Goal: Task Accomplishment & Management: Manage account settings

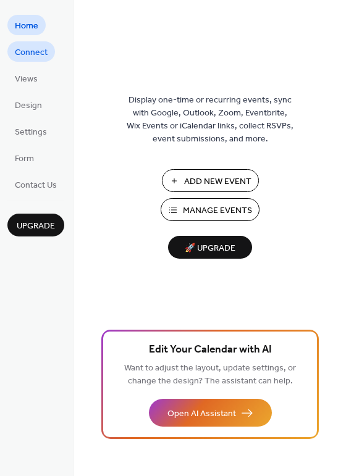
click at [34, 55] on span "Connect" at bounding box center [31, 52] width 33 height 13
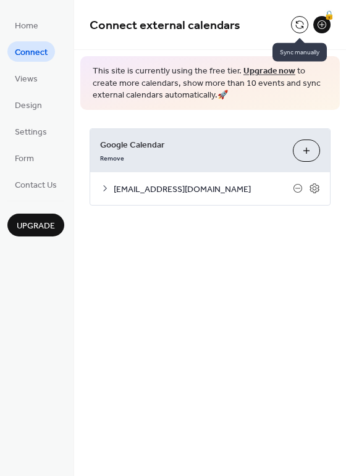
click at [296, 27] on button at bounding box center [299, 24] width 17 height 17
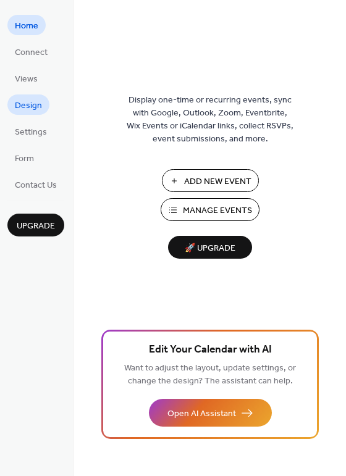
click at [32, 109] on span "Design" at bounding box center [28, 106] width 27 height 13
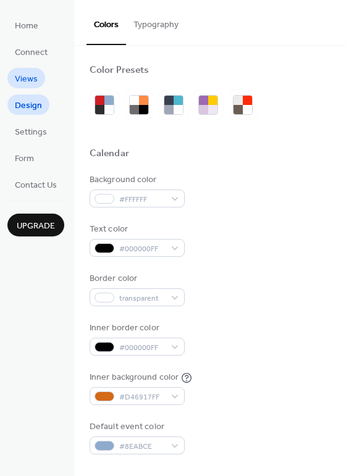
click at [16, 80] on span "Views" at bounding box center [26, 79] width 23 height 13
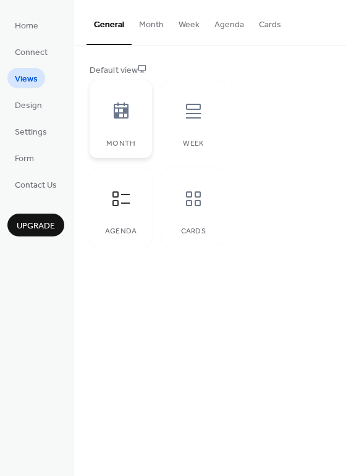
click at [125, 130] on div "Month" at bounding box center [121, 119] width 62 height 78
click at [125, 193] on icon at bounding box center [121, 199] width 20 height 20
click at [25, 110] on span "Design" at bounding box center [28, 106] width 27 height 13
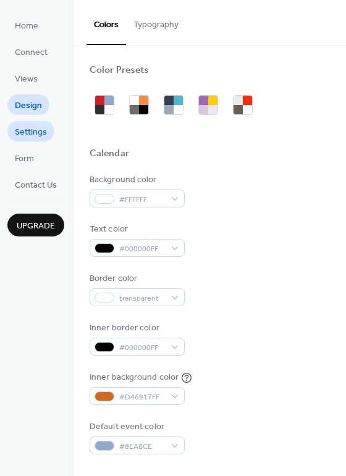
click at [25, 129] on span "Settings" at bounding box center [31, 132] width 32 height 13
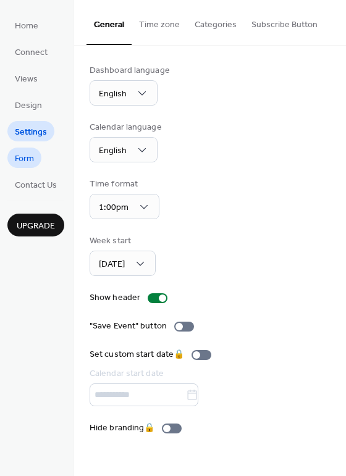
click at [15, 159] on span "Form" at bounding box center [24, 159] width 19 height 13
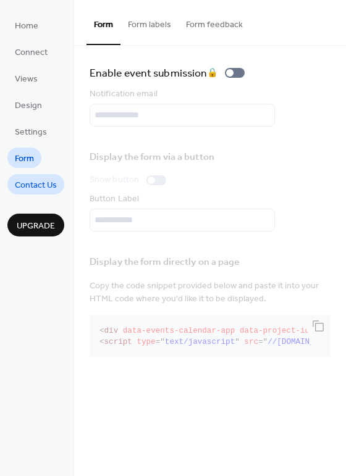
click at [18, 194] on link "Contact Us" at bounding box center [35, 184] width 57 height 20
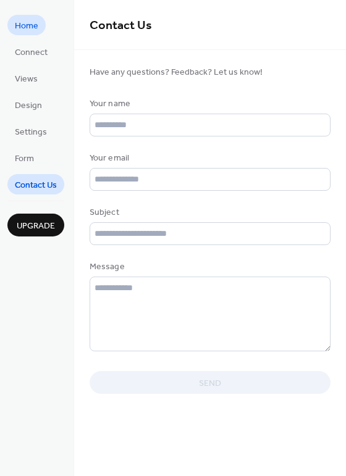
click at [25, 20] on span "Home" at bounding box center [26, 26] width 23 height 13
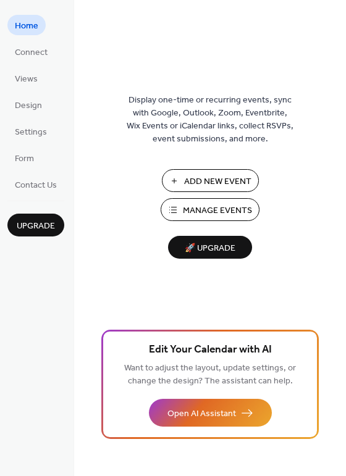
click at [216, 214] on span "Manage Events" at bounding box center [217, 211] width 69 height 13
click at [35, 129] on span "Settings" at bounding box center [31, 132] width 32 height 13
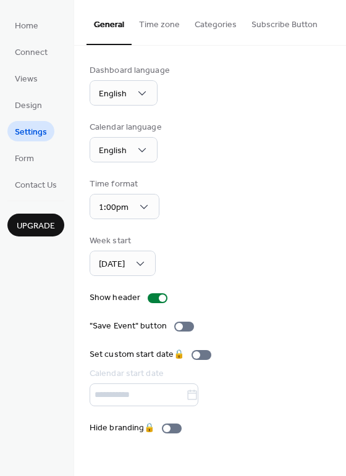
click at [197, 23] on button "Categories" at bounding box center [215, 22] width 57 height 44
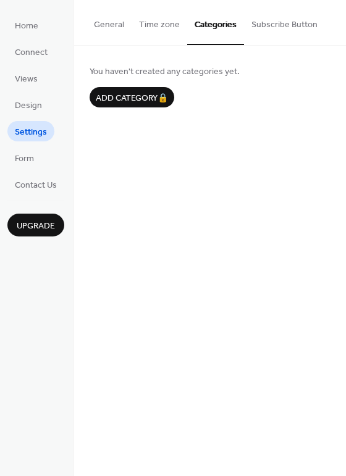
click at [150, 23] on button "Time zone" at bounding box center [160, 22] width 56 height 44
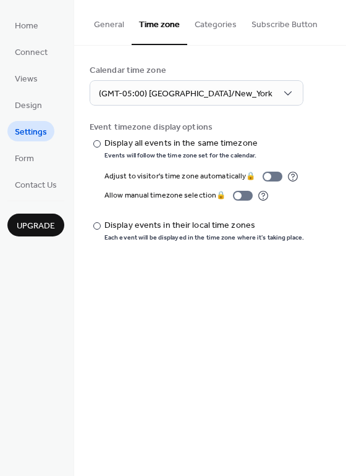
click at [107, 29] on button "General" at bounding box center [109, 22] width 45 height 44
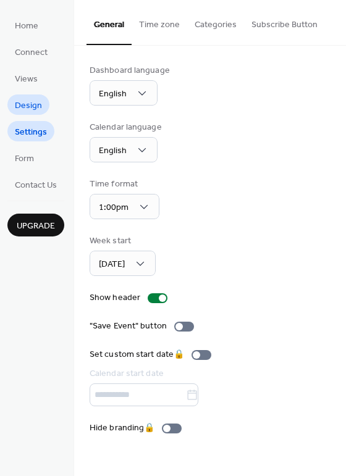
click at [25, 106] on span "Design" at bounding box center [28, 106] width 27 height 13
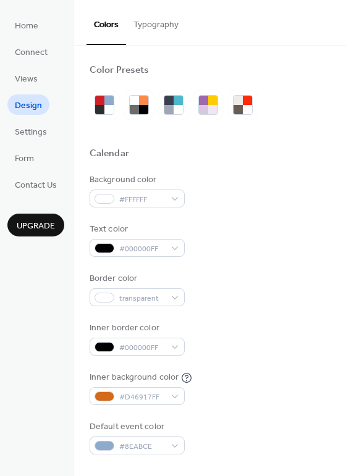
click at [157, 26] on button "Typography" at bounding box center [156, 22] width 60 height 44
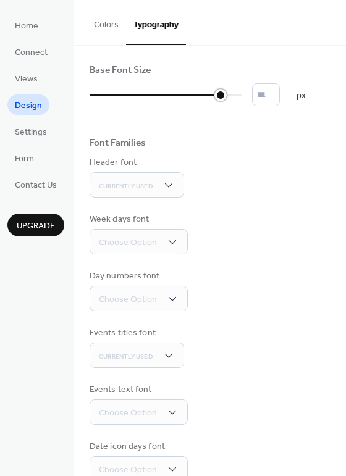
drag, startPoint x: 95, startPoint y: 93, endPoint x: 231, endPoint y: 103, distance: 136.9
click at [231, 103] on div at bounding box center [166, 95] width 153 height 20
type input "**"
click at [216, 258] on div "Base Font Size ** px Font Families Header font Currently Used Week days font Ch…" at bounding box center [210, 301] width 241 height 475
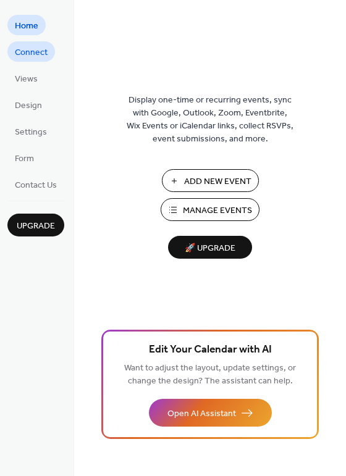
click at [40, 56] on span "Connect" at bounding box center [31, 52] width 33 height 13
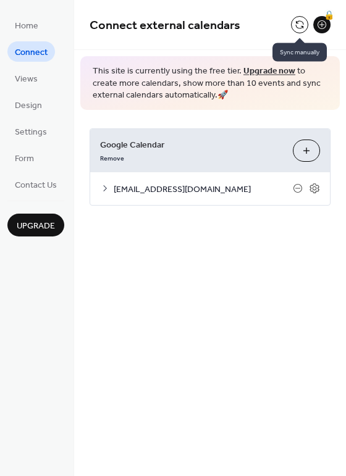
click at [297, 22] on button at bounding box center [299, 24] width 17 height 17
